Goal: Information Seeking & Learning: Learn about a topic

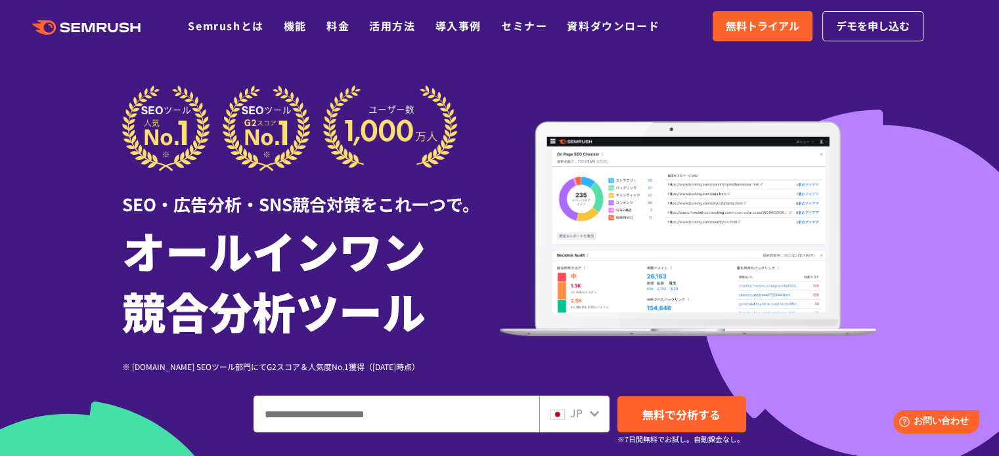
click at [420, 416] on input "ドメイン、キーワードまたはURLを入力してください" at bounding box center [396, 414] width 284 height 35
click at [580, 422] on div "JP" at bounding box center [574, 414] width 70 height 37
click at [599, 412] on div "JP" at bounding box center [574, 414] width 70 height 37
click at [581, 414] on span "JP" at bounding box center [576, 413] width 12 height 16
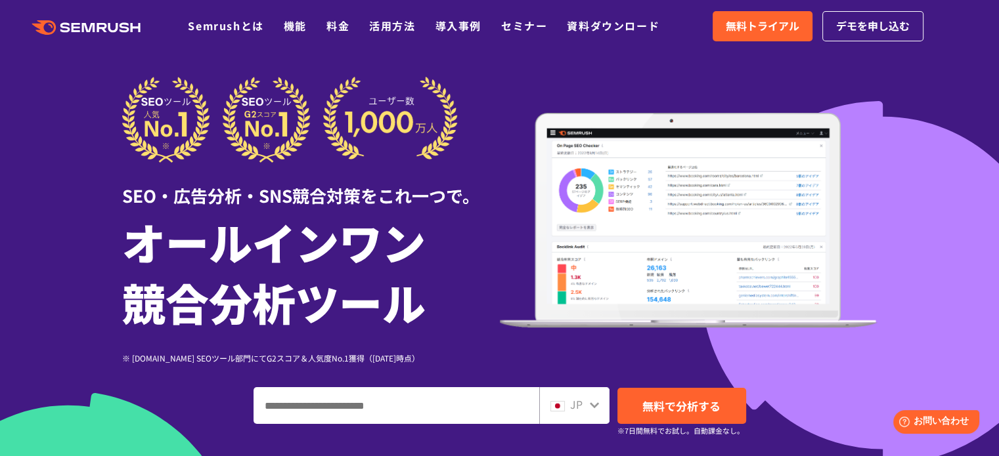
scroll to position [131, 0]
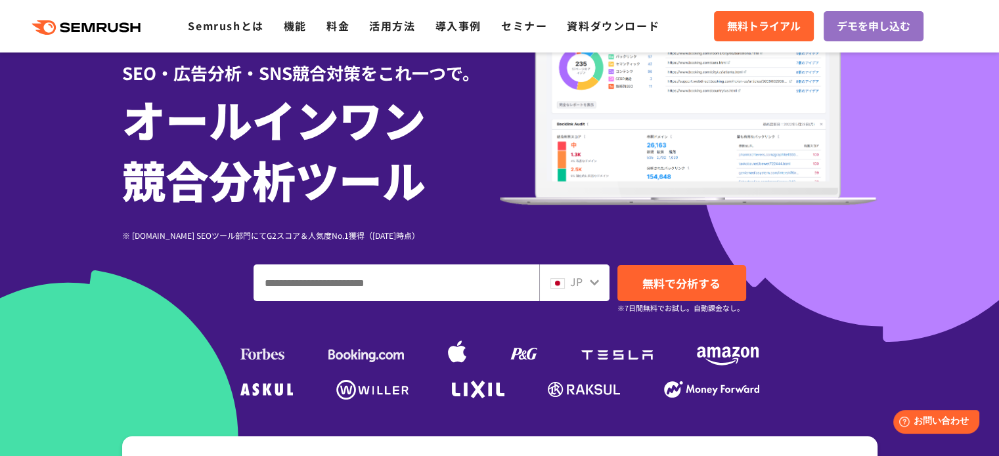
click at [438, 284] on input "ドメイン、キーワードまたはURLを入力してください" at bounding box center [396, 282] width 284 height 35
click at [444, 280] on input "ドメイン、キーワードまたはURLを入力してください" at bounding box center [396, 282] width 284 height 35
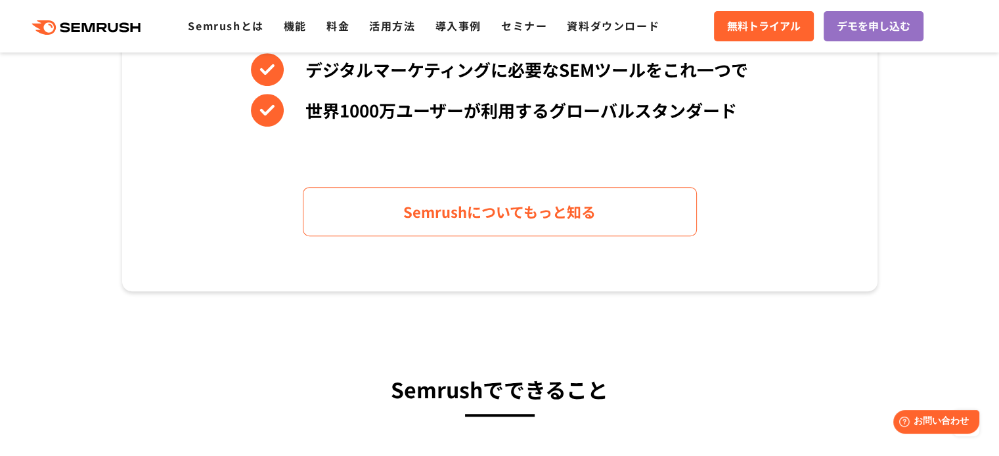
scroll to position [197, 0]
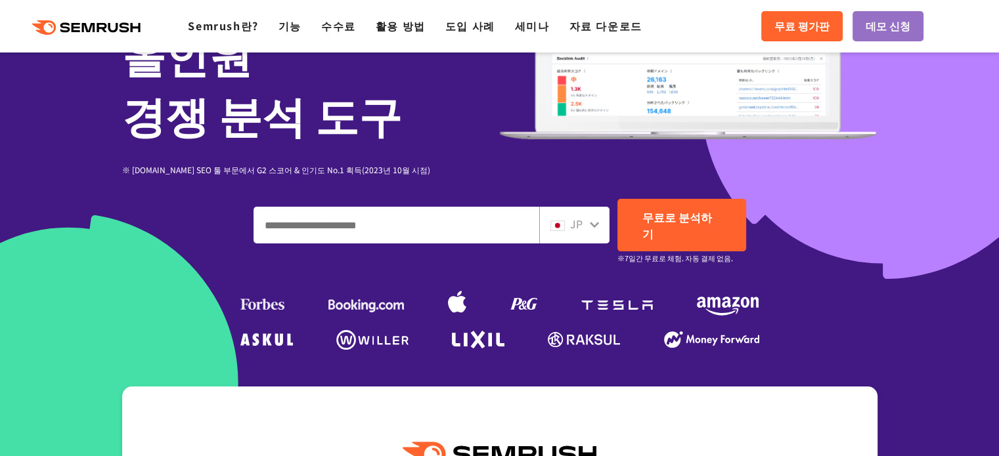
click at [389, 207] on input "도메인, 키워드 또는 URL을 입력하세요." at bounding box center [396, 224] width 284 height 35
paste input "**********"
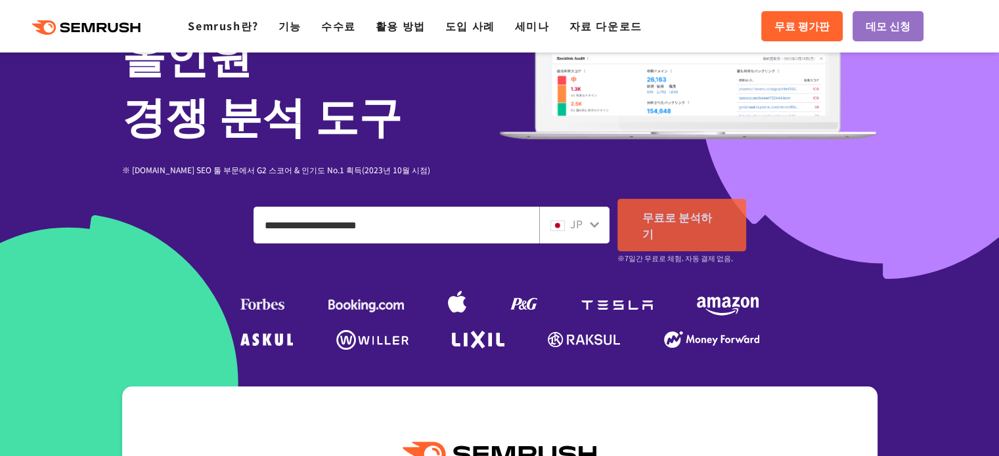
type input "**********"
click at [662, 221] on font "무료로 분석하기" at bounding box center [677, 225] width 70 height 33
